Goal: Task Accomplishment & Management: Manage account settings

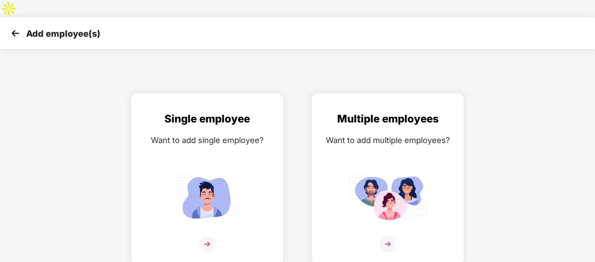
click at [15, 27] on img at bounding box center [15, 33] width 13 height 13
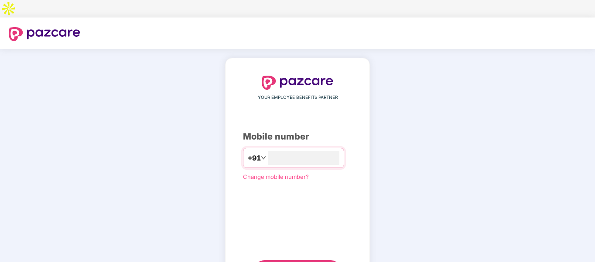
type input "**********"
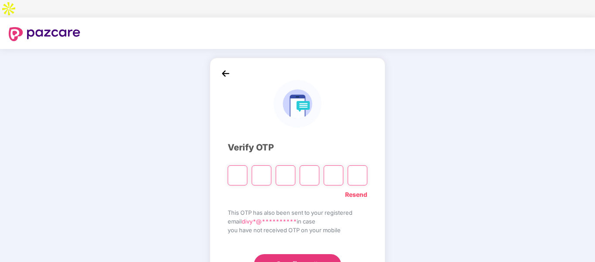
type input "*"
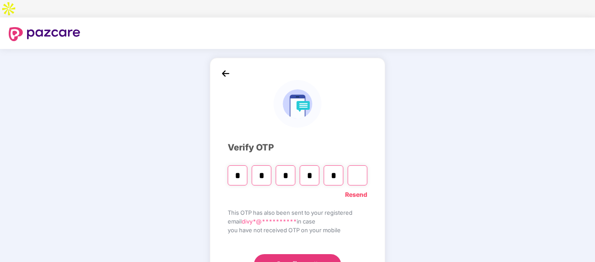
type input "*"
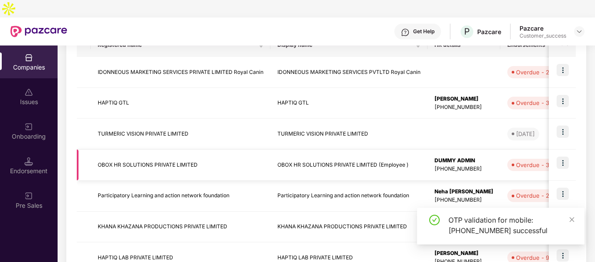
scroll to position [160, 0]
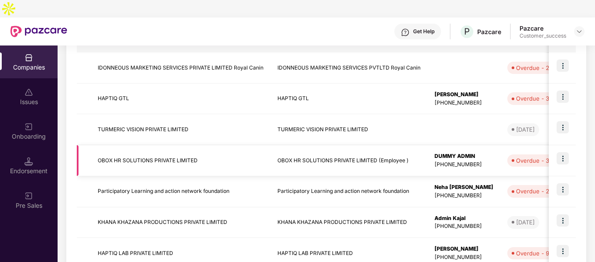
click at [125, 145] on td "OBOX HR SOLUTIONS PRIVATE LIMITED" at bounding box center [181, 160] width 180 height 31
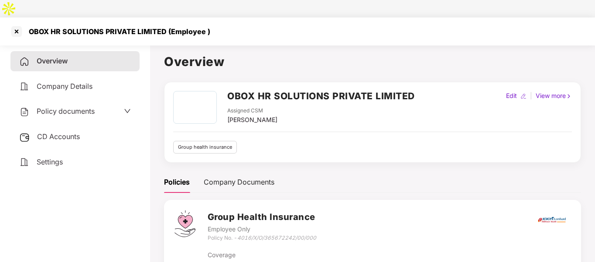
click at [52, 157] on span "Settings" at bounding box center [50, 161] width 26 height 9
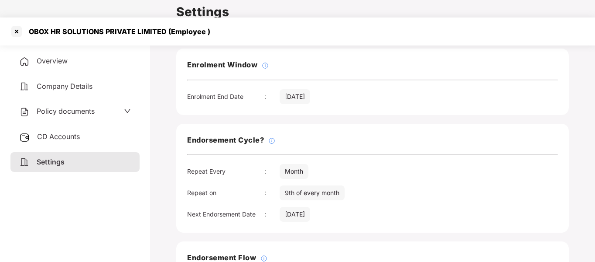
scroll to position [61, 0]
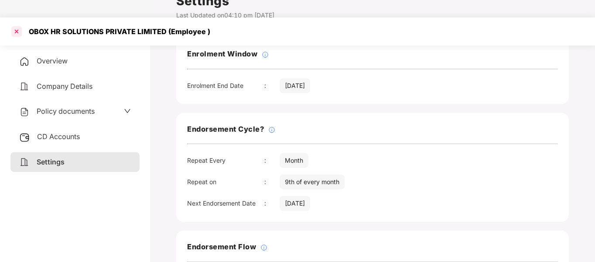
click at [15, 24] on div at bounding box center [17, 31] width 14 height 14
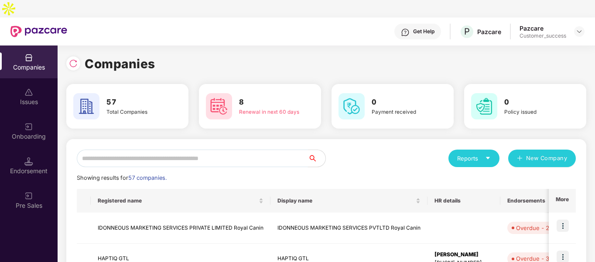
click at [252, 149] on input "text" at bounding box center [192, 157] width 231 height 17
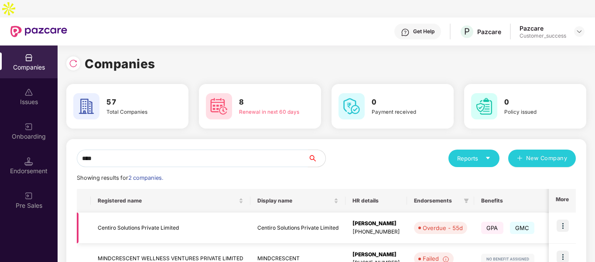
type input "****"
click at [564, 219] on img at bounding box center [563, 225] width 12 height 12
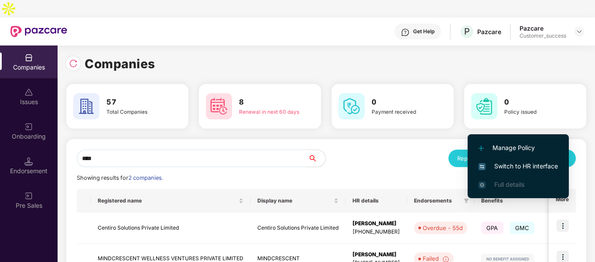
click at [496, 167] on span "Switch to HR interface" at bounding box center [518, 166] width 79 height 10
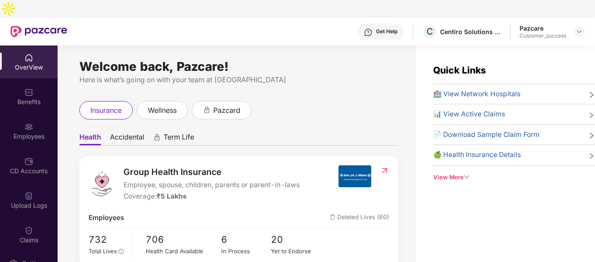
click at [31, 122] on img at bounding box center [28, 126] width 9 height 9
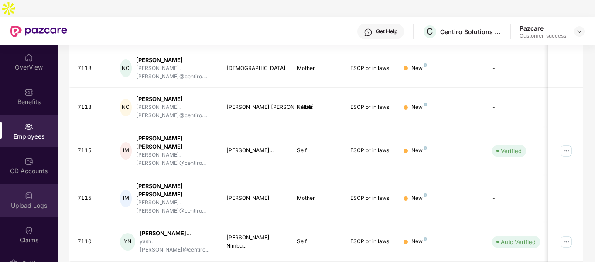
scroll to position [75, 0]
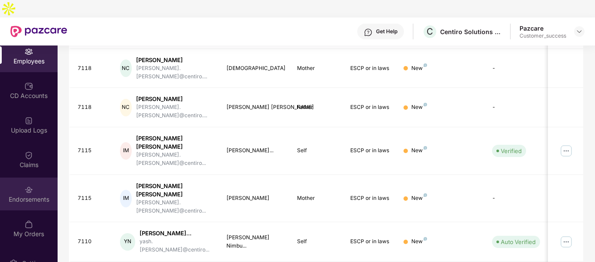
click at [21, 177] on div "Endorsements" at bounding box center [29, 193] width 58 height 33
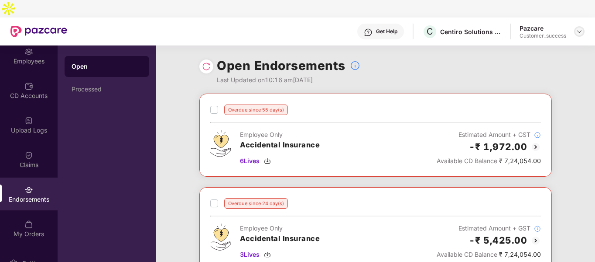
click at [581, 28] on img at bounding box center [579, 31] width 7 height 7
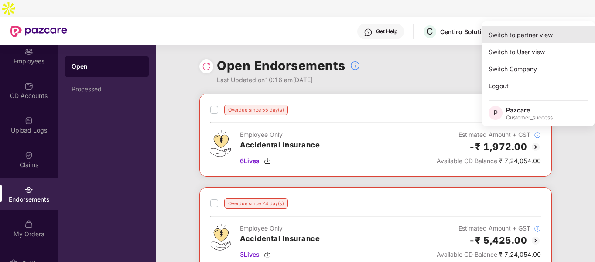
click at [526, 36] on div "Switch to partner view" at bounding box center [539, 34] width 114 height 17
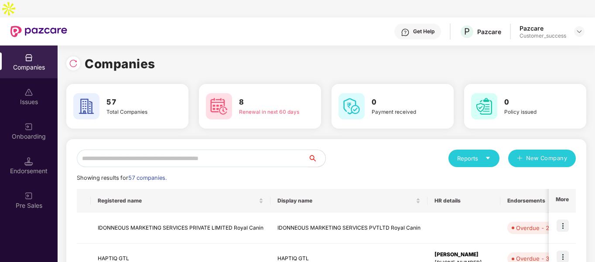
click at [33, 132] on div "Onboarding" at bounding box center [29, 136] width 58 height 9
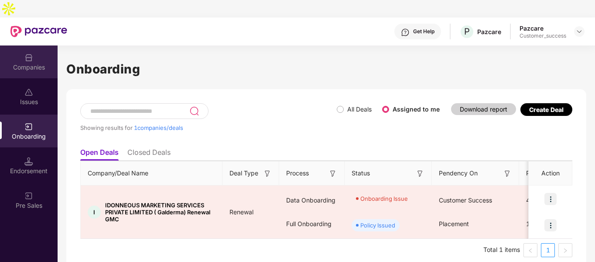
click at [34, 63] on div "Companies" at bounding box center [29, 67] width 58 height 9
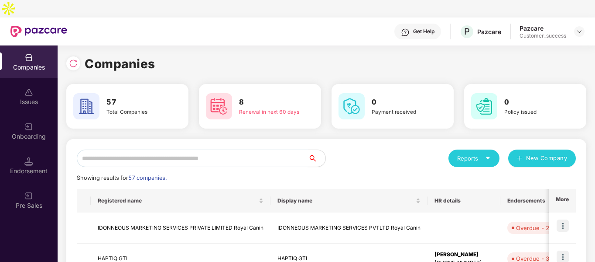
click at [142, 149] on input "text" at bounding box center [192, 157] width 231 height 17
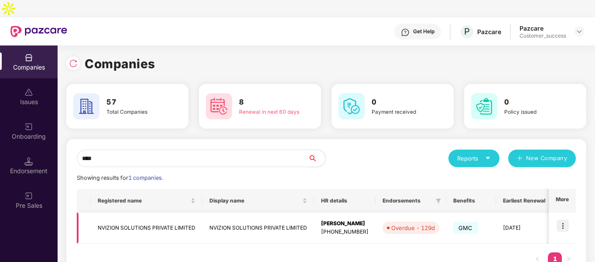
type input "****"
click at [124, 212] on td "NVIZION SOLUTIONS PRIVATE LIMITED" at bounding box center [147, 227] width 112 height 31
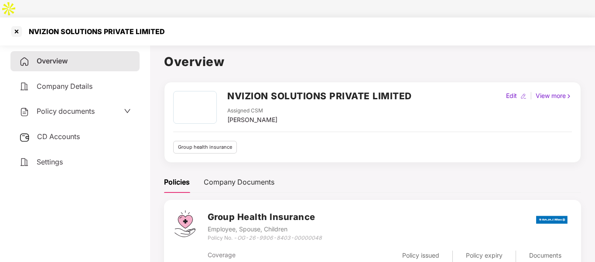
click at [72, 107] on span "Policy documents" at bounding box center [66, 111] width 58 height 9
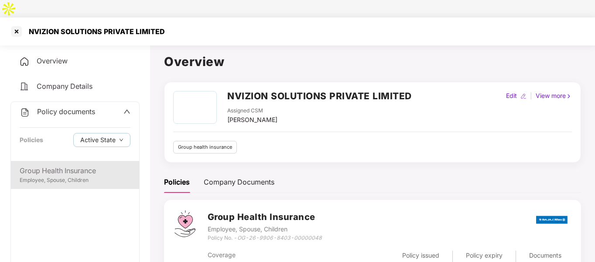
click at [59, 165] on div "Group Health Insurance" at bounding box center [75, 170] width 111 height 11
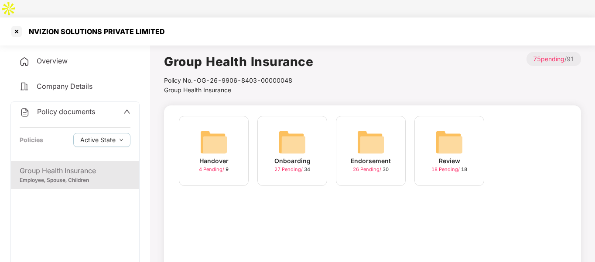
click at [291, 129] on img at bounding box center [293, 142] width 28 height 28
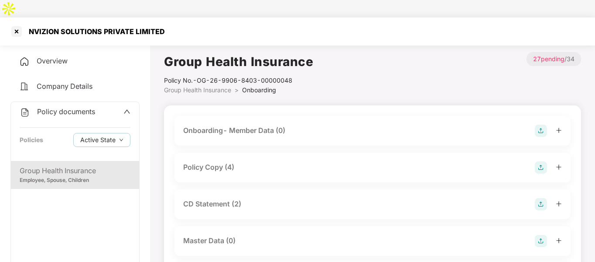
click at [224, 162] on div "Policy Copy (4)" at bounding box center [208, 167] width 51 height 11
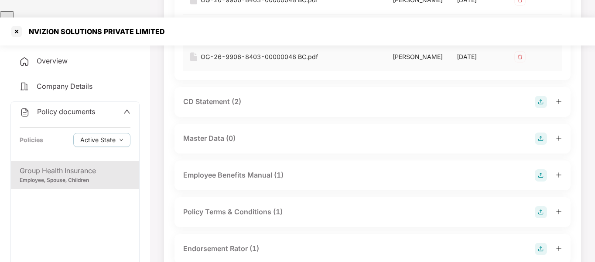
scroll to position [251, 0]
click at [243, 107] on div "CD Statement (2)" at bounding box center [372, 101] width 379 height 12
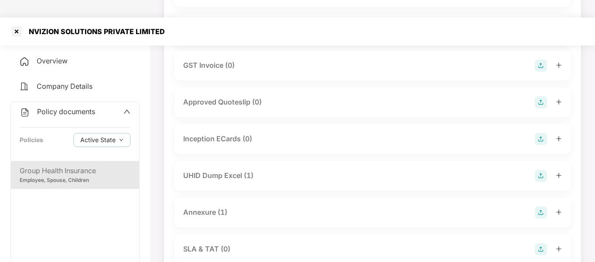
scroll to position [619, 0]
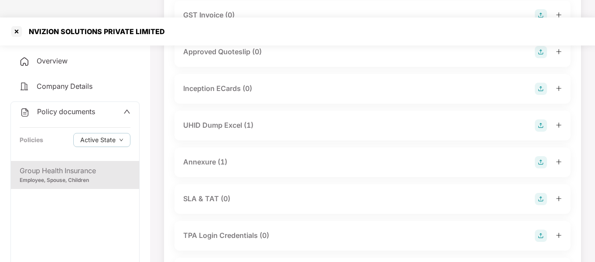
click at [220, 167] on div "Annexure (1)" at bounding box center [205, 161] width 44 height 11
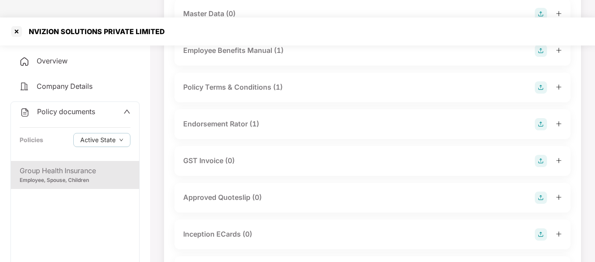
scroll to position [473, 0]
click at [286, 131] on div "Endorsement Rator (1)" at bounding box center [372, 124] width 379 height 12
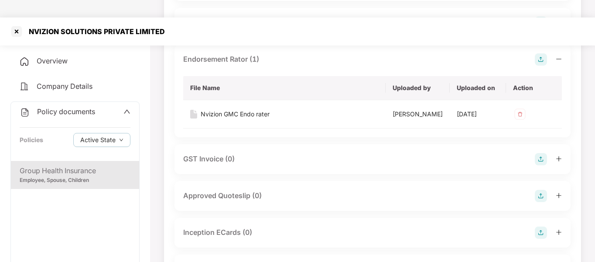
scroll to position [538, 0]
click at [246, 118] on div "Nvizion GMC Endo rater" at bounding box center [235, 114] width 69 height 10
click at [16, 24] on div at bounding box center [17, 31] width 14 height 14
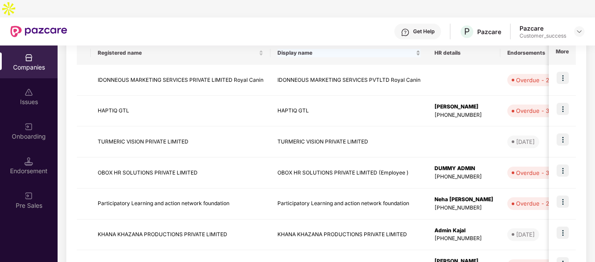
scroll to position [148, 0]
click at [562, 163] on img at bounding box center [563, 169] width 12 height 12
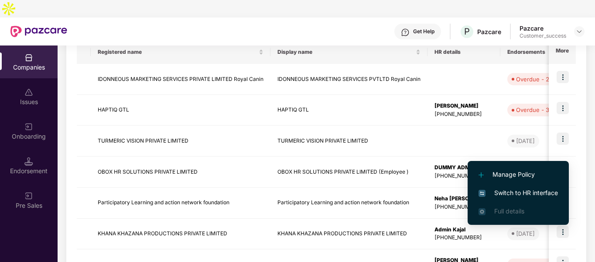
click at [489, 193] on span "Switch to HR interface" at bounding box center [518, 193] width 79 height 10
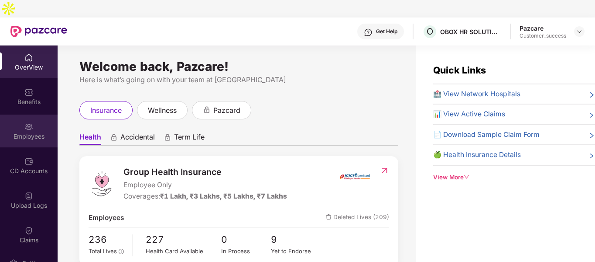
click at [27, 132] on div "Employees" at bounding box center [29, 136] width 58 height 9
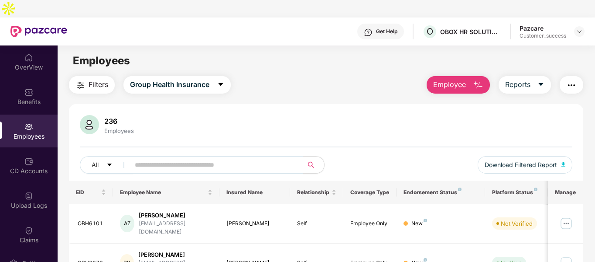
scroll to position [47, 0]
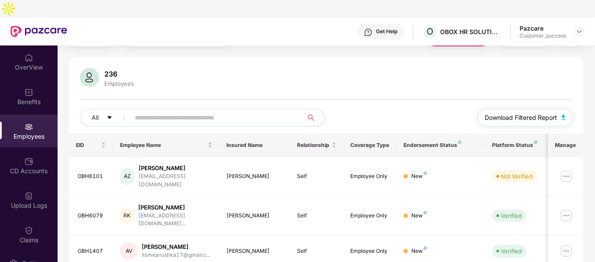
click at [565, 114] on img "button" at bounding box center [564, 116] width 4 height 5
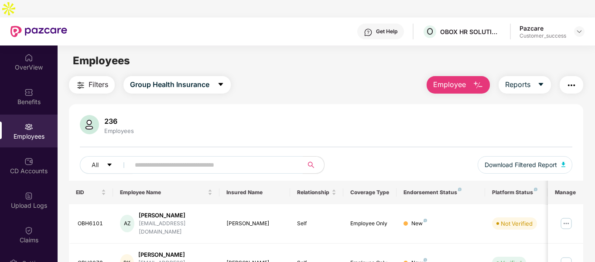
click at [439, 189] on div "Endorsement Status" at bounding box center [441, 192] width 75 height 7
click at [515, 189] on div "Platform Status" at bounding box center [516, 192] width 48 height 7
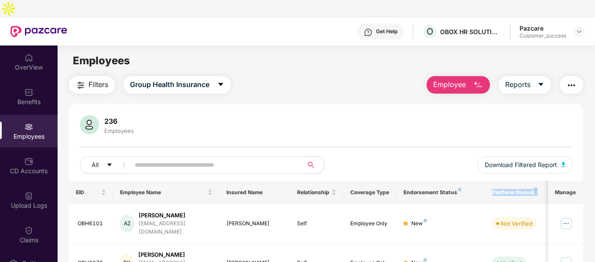
click at [515, 189] on div "Platform Status" at bounding box center [516, 192] width 48 height 7
click at [412, 156] on div "All Download Filtered Report" at bounding box center [326, 168] width 493 height 24
click at [81, 80] on img "button" at bounding box center [81, 85] width 10 height 10
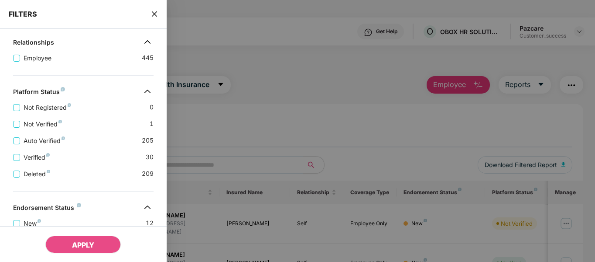
scroll to position [160, 0]
click at [154, 14] on icon "close" at bounding box center [154, 13] width 7 height 7
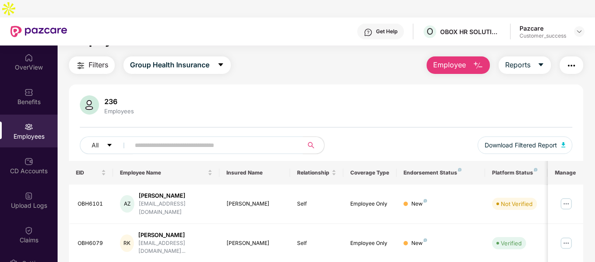
scroll to position [0, 0]
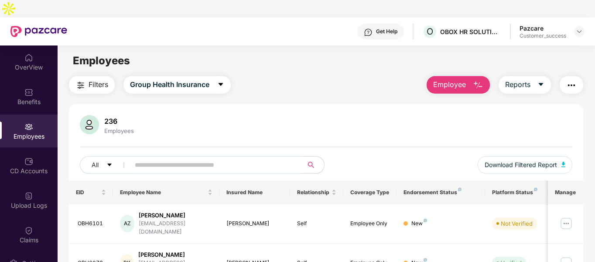
click at [89, 79] on span "Filters" at bounding box center [99, 84] width 20 height 11
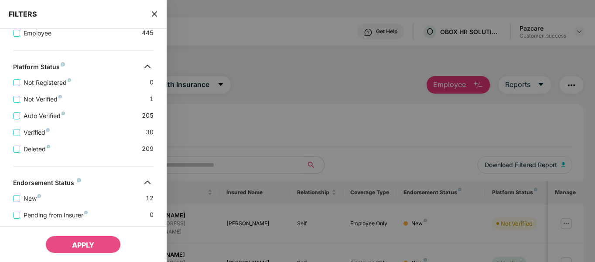
scroll to position [258, 0]
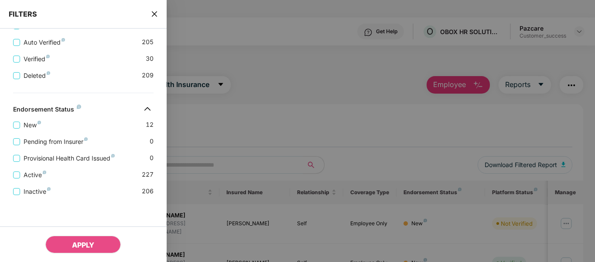
click at [159, 16] on div "FILTERS" at bounding box center [83, 14] width 167 height 29
click at [158, 14] on icon "close" at bounding box center [154, 13] width 7 height 7
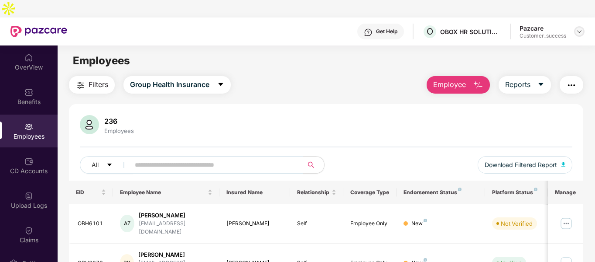
click at [583, 28] on img at bounding box center [579, 31] width 7 height 7
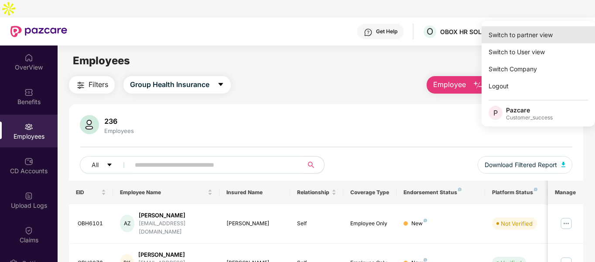
click at [537, 38] on div "Switch to partner view" at bounding box center [539, 34] width 114 height 17
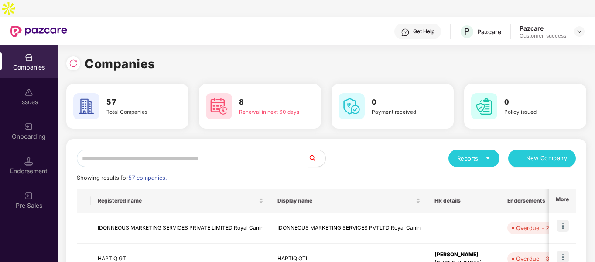
click at [219, 149] on input "text" at bounding box center [192, 157] width 231 height 17
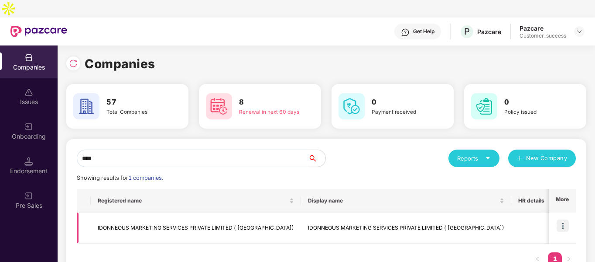
type input "****"
click at [563, 212] on td at bounding box center [562, 227] width 27 height 31
click at [567, 216] on td at bounding box center [562, 227] width 27 height 31
click at [565, 219] on img at bounding box center [563, 225] width 12 height 12
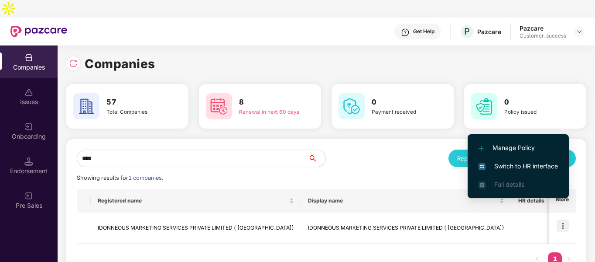
click at [500, 169] on span "Switch to HR interface" at bounding box center [518, 166] width 79 height 10
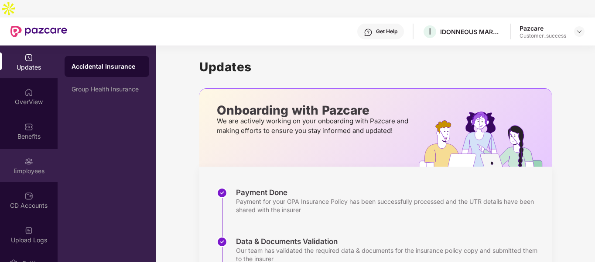
click at [26, 157] on img at bounding box center [28, 161] width 9 height 9
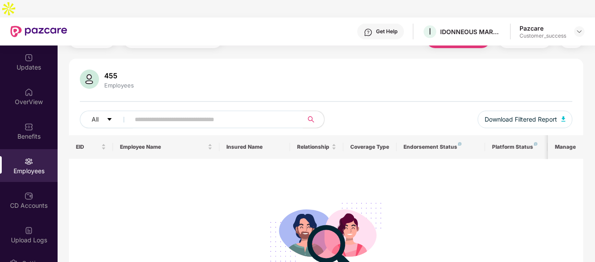
scroll to position [0, 0]
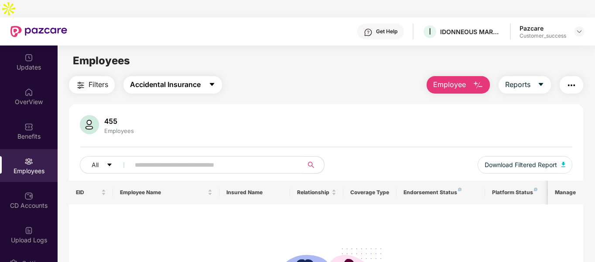
click at [151, 76] on button "Accidental Insurance" at bounding box center [173, 84] width 99 height 17
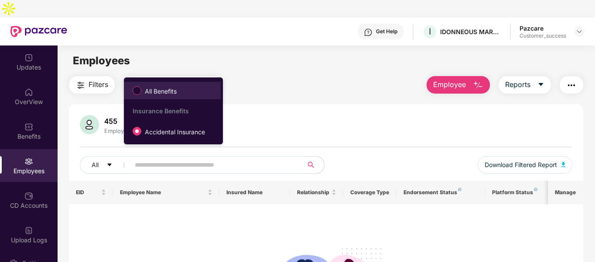
click at [152, 96] on span "All Benefits" at bounding box center [160, 91] width 39 height 10
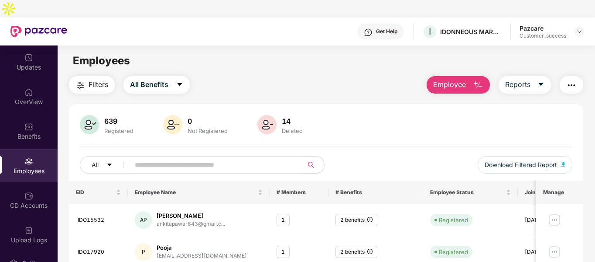
click at [150, 79] on span "All Benefits" at bounding box center [149, 84] width 38 height 11
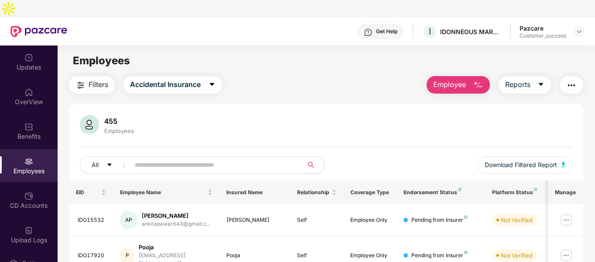
click at [83, 80] on img "button" at bounding box center [81, 85] width 10 height 10
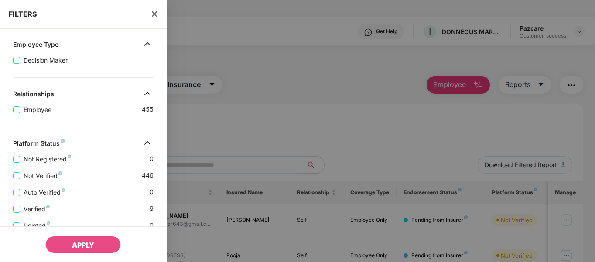
scroll to position [258, 0]
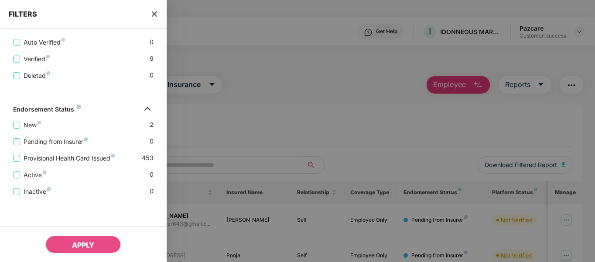
click at [149, 11] on div "FILTERS" at bounding box center [83, 14] width 167 height 29
click at [154, 19] on div "FILTERS" at bounding box center [83, 14] width 167 height 29
click at [154, 14] on icon "close" at bounding box center [154, 13] width 7 height 7
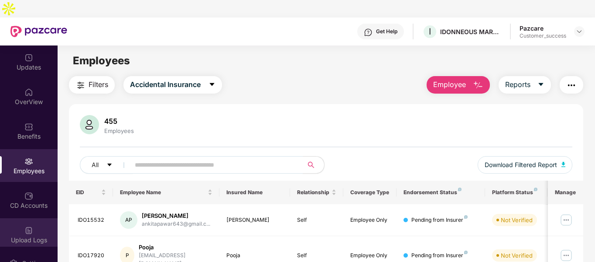
scroll to position [63, 0]
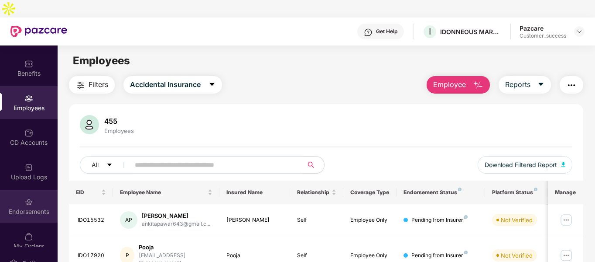
click at [35, 189] on div "Endorsements" at bounding box center [29, 205] width 58 height 33
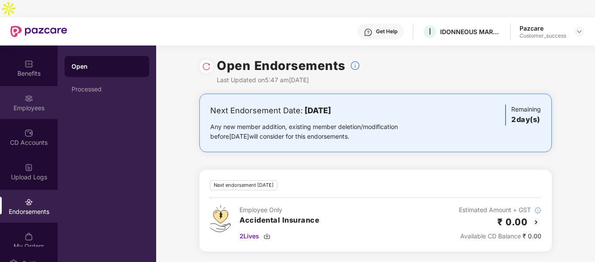
click at [15, 86] on div "Employees" at bounding box center [29, 102] width 58 height 33
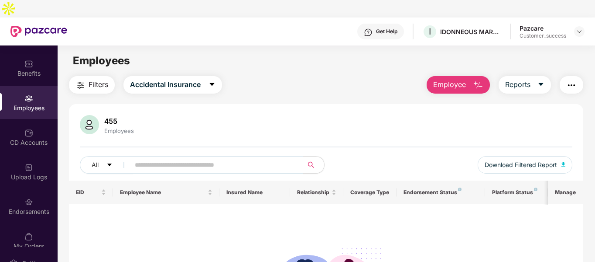
click at [94, 79] on span "Filters" at bounding box center [99, 84] width 20 height 11
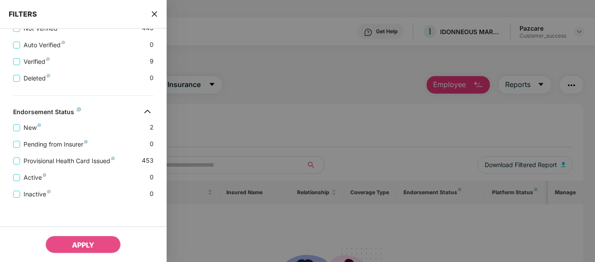
scroll to position [258, 0]
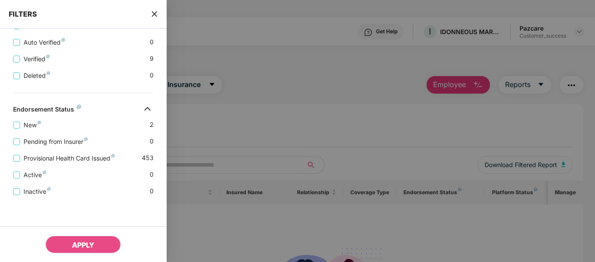
click at [154, 12] on icon "close" at bounding box center [154, 13] width 7 height 7
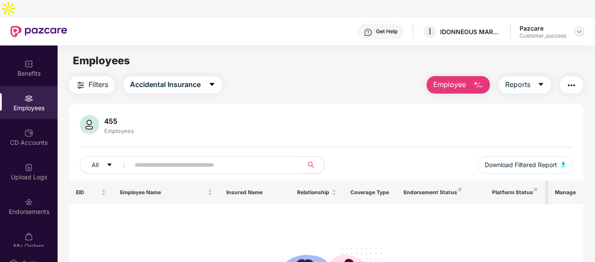
click at [579, 26] on div at bounding box center [580, 31] width 10 height 10
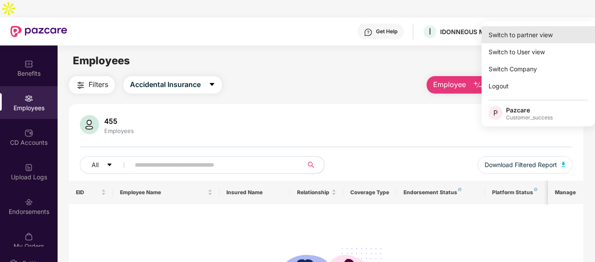
click at [530, 34] on div "Switch to partner view" at bounding box center [539, 34] width 114 height 17
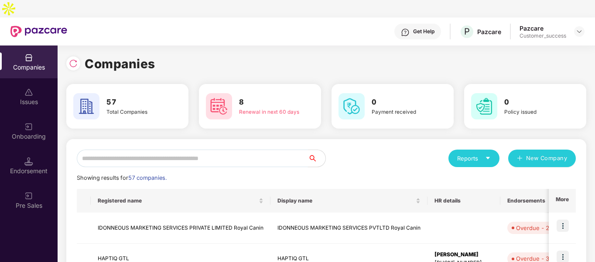
click at [166, 149] on input "text" at bounding box center [192, 157] width 231 height 17
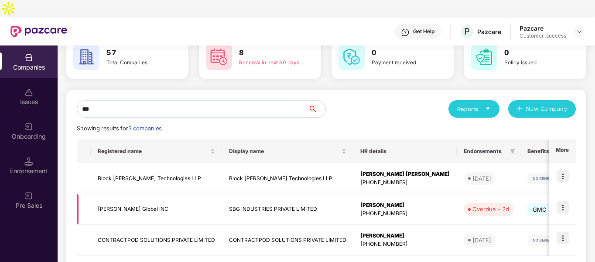
scroll to position [50, 0]
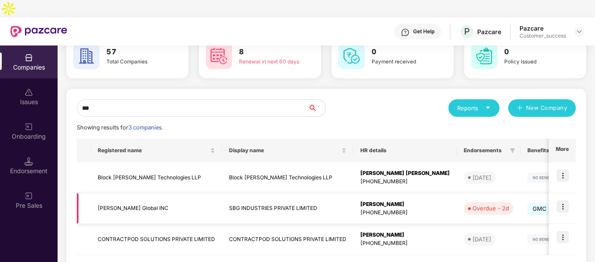
type input "***"
click at [109, 193] on td "[PERSON_NAME] Global INC" at bounding box center [156, 208] width 131 height 31
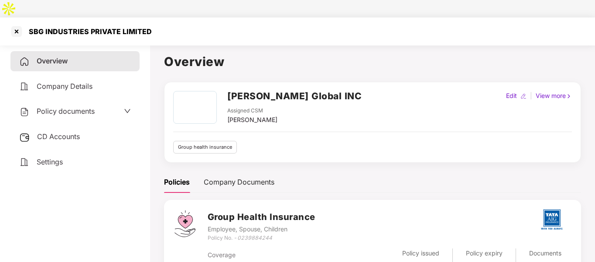
click at [66, 27] on div "SBG INDUSTRIES PRIVATE LIMITED" at bounding box center [88, 31] width 128 height 9
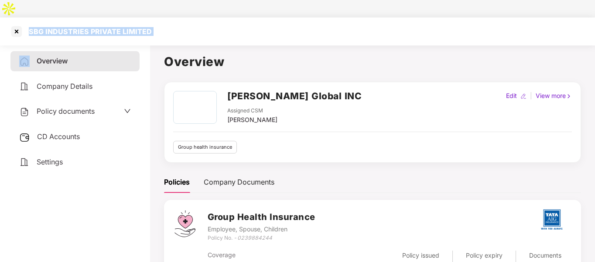
click at [66, 27] on div "SBG INDUSTRIES PRIVATE LIMITED" at bounding box center [88, 31] width 128 height 9
copy div "SBG INDUSTRIES PRIVATE LIMITED"
click at [72, 101] on div "Policy documents" at bounding box center [74, 111] width 129 height 20
click at [68, 107] on span "Policy documents" at bounding box center [66, 111] width 58 height 9
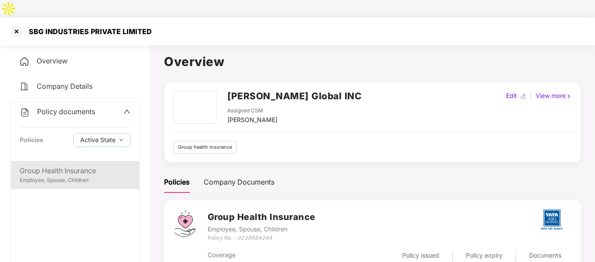
click at [75, 165] on div "Group Health Insurance" at bounding box center [75, 170] width 111 height 11
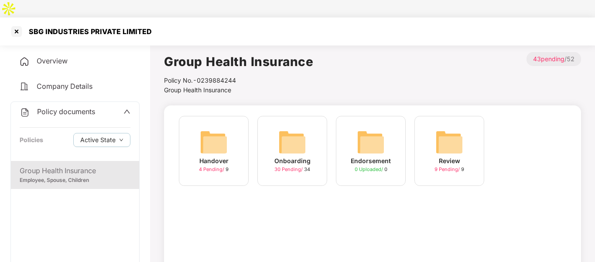
click at [301, 128] on img at bounding box center [293, 142] width 28 height 28
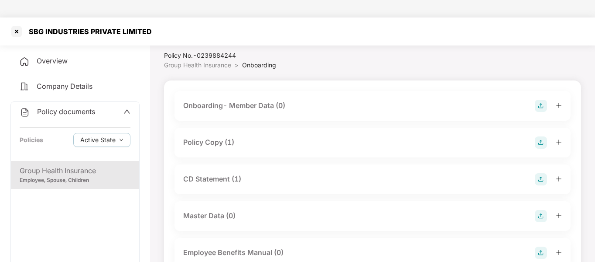
scroll to position [26, 0]
click at [268, 135] on div "Policy Copy (1)" at bounding box center [372, 141] width 379 height 12
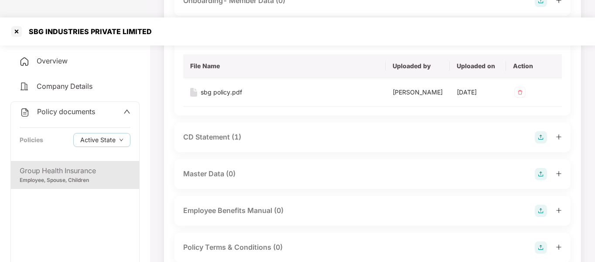
scroll to position [130, 0]
click at [225, 131] on div "CD Statement (1)" at bounding box center [212, 136] width 58 height 11
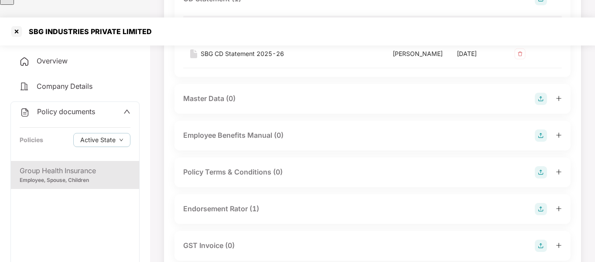
click at [217, 204] on div "Endorsement Rator (1)" at bounding box center [221, 208] width 76 height 11
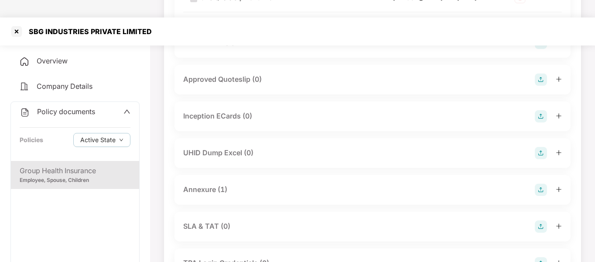
scroll to position [533, 0]
click at [237, 158] on div "UHID Dump Excel (0)" at bounding box center [218, 152] width 70 height 11
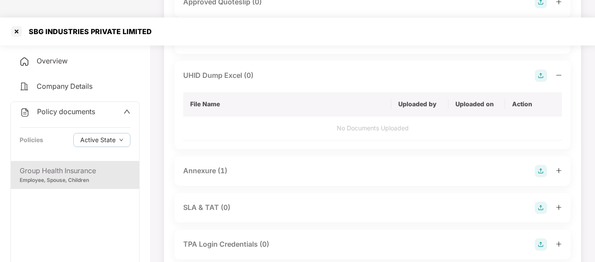
scroll to position [619, 0]
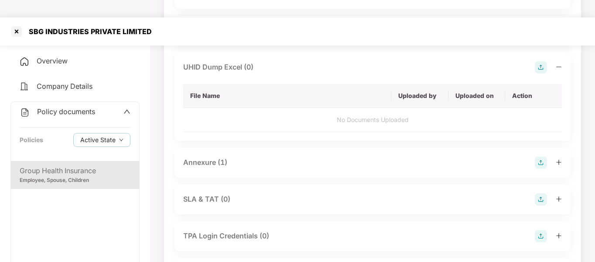
click at [220, 168] on div "Annexure (1)" at bounding box center [205, 162] width 44 height 11
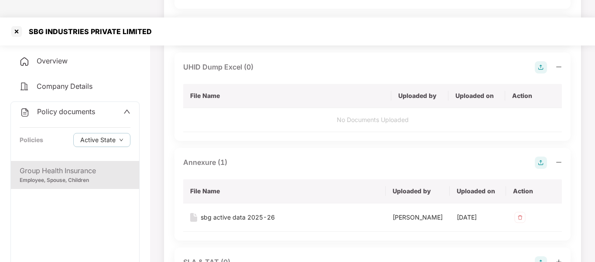
click at [539, 73] on img at bounding box center [541, 67] width 12 height 12
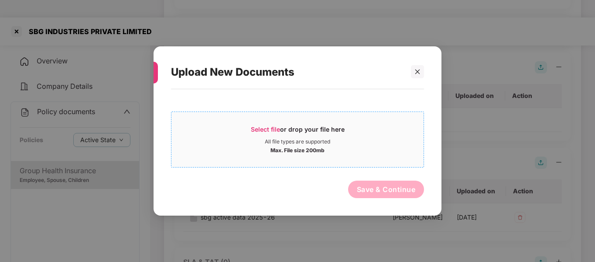
click at [335, 134] on div "Select file or drop your file here" at bounding box center [298, 131] width 94 height 13
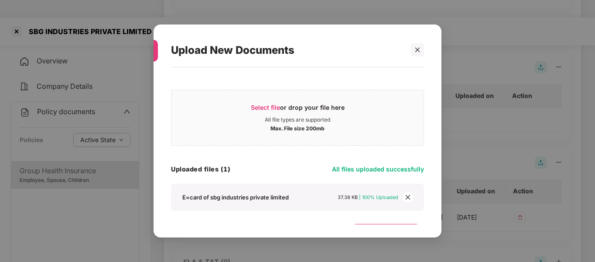
scroll to position [21, 0]
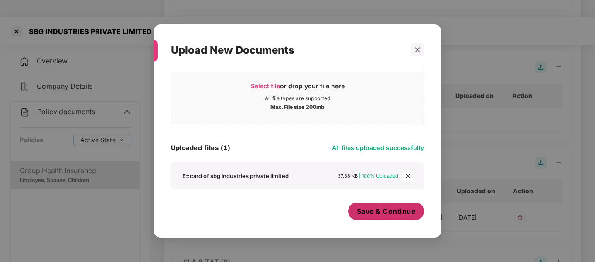
click at [375, 212] on span "Save & Continue" at bounding box center [386, 211] width 59 height 10
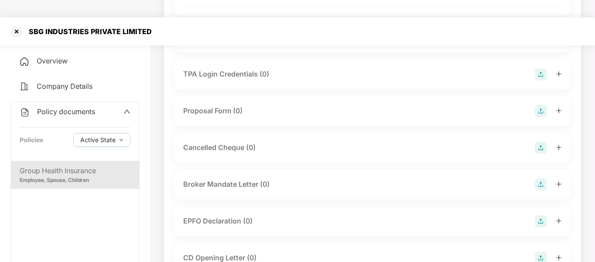
scroll to position [848, 0]
click at [19, 24] on div at bounding box center [17, 31] width 14 height 14
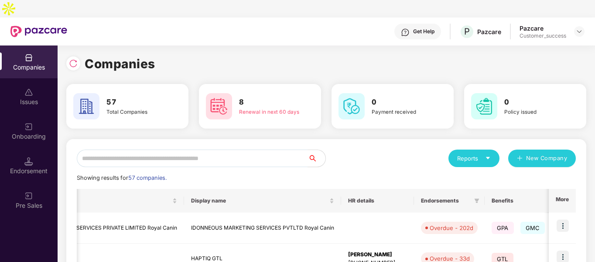
scroll to position [0, 87]
click at [475, 198] on icon "filter" at bounding box center [477, 200] width 5 height 4
click at [446, 125] on span "Overdue" at bounding box center [452, 121] width 25 height 7
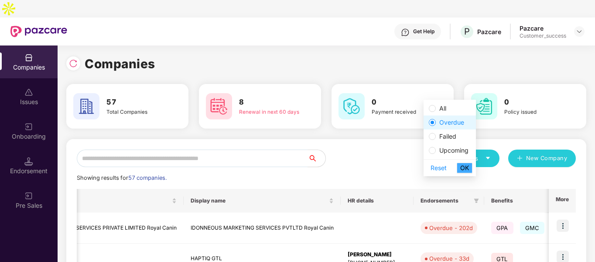
click at [468, 169] on span "OK" at bounding box center [465, 168] width 9 height 10
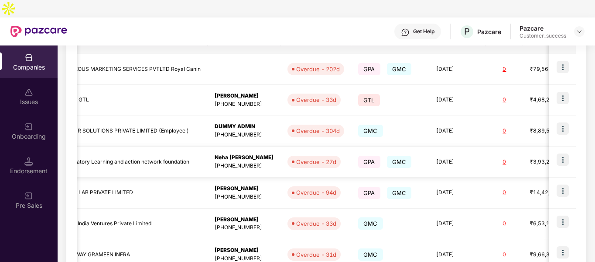
scroll to position [0, 328]
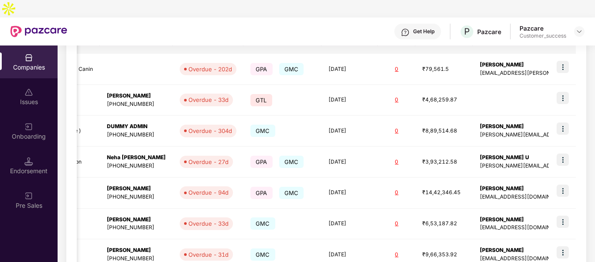
click at [25, 132] on div "Onboarding" at bounding box center [29, 136] width 58 height 9
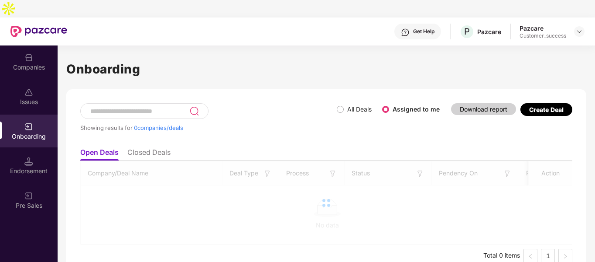
scroll to position [0, 0]
